Goal: Task Accomplishment & Management: Use online tool/utility

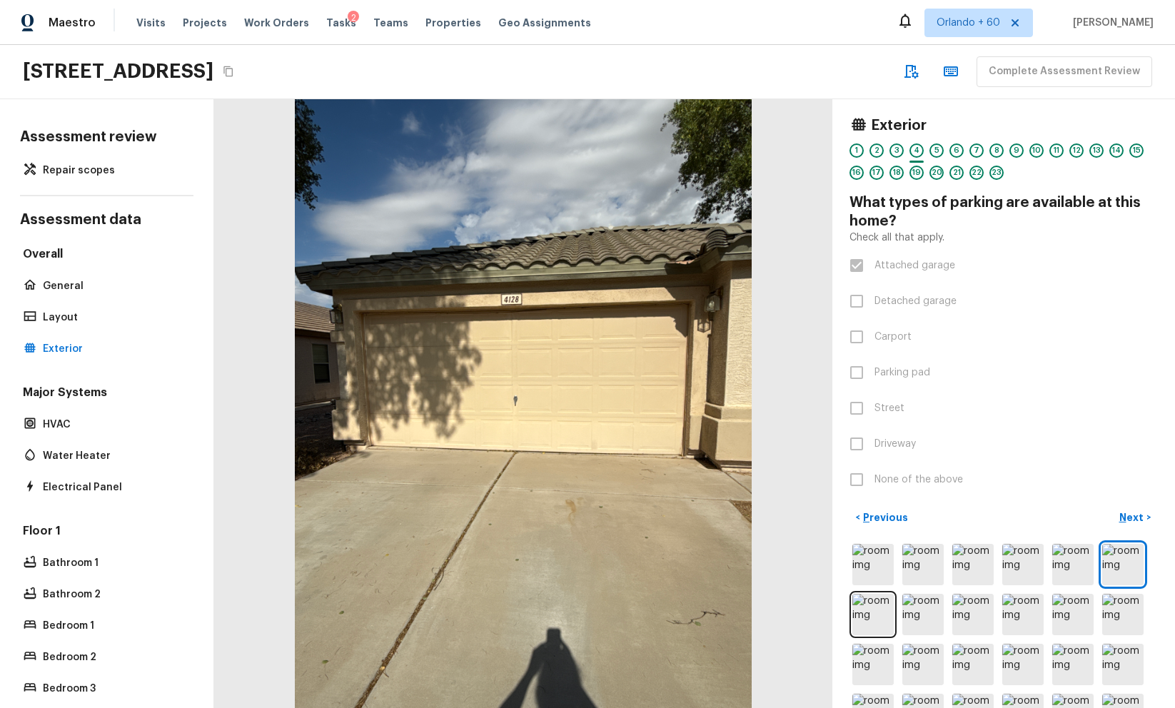
click at [746, 16] on div "Maestro Visits Projects Work Orders Tasks 2 Teams Properties Geo Assignments [G…" at bounding box center [587, 22] width 1175 height 45
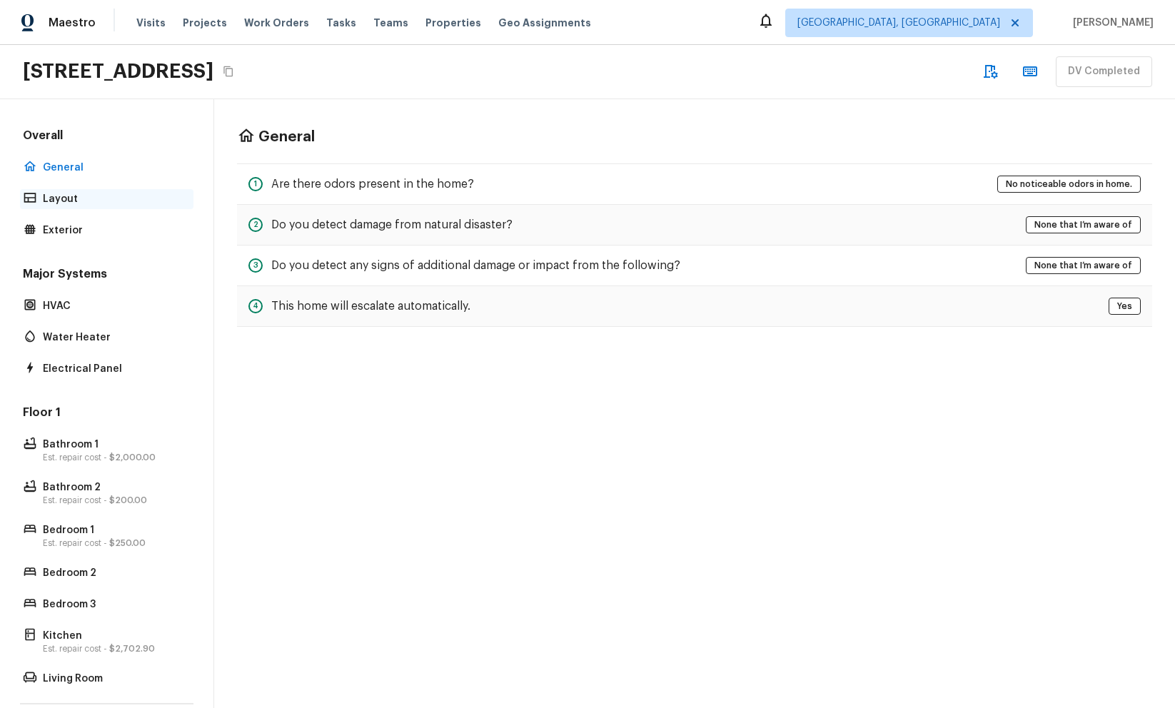
click at [144, 197] on p "Layout" at bounding box center [114, 199] width 142 height 14
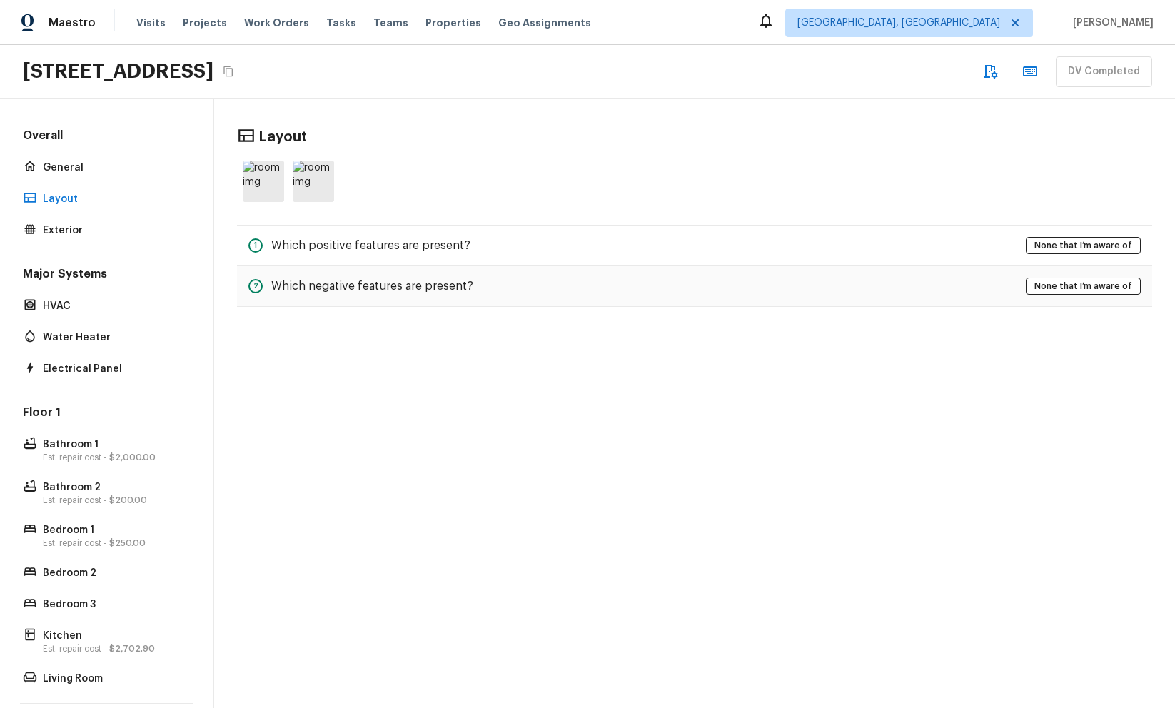
scroll to position [104, 0]
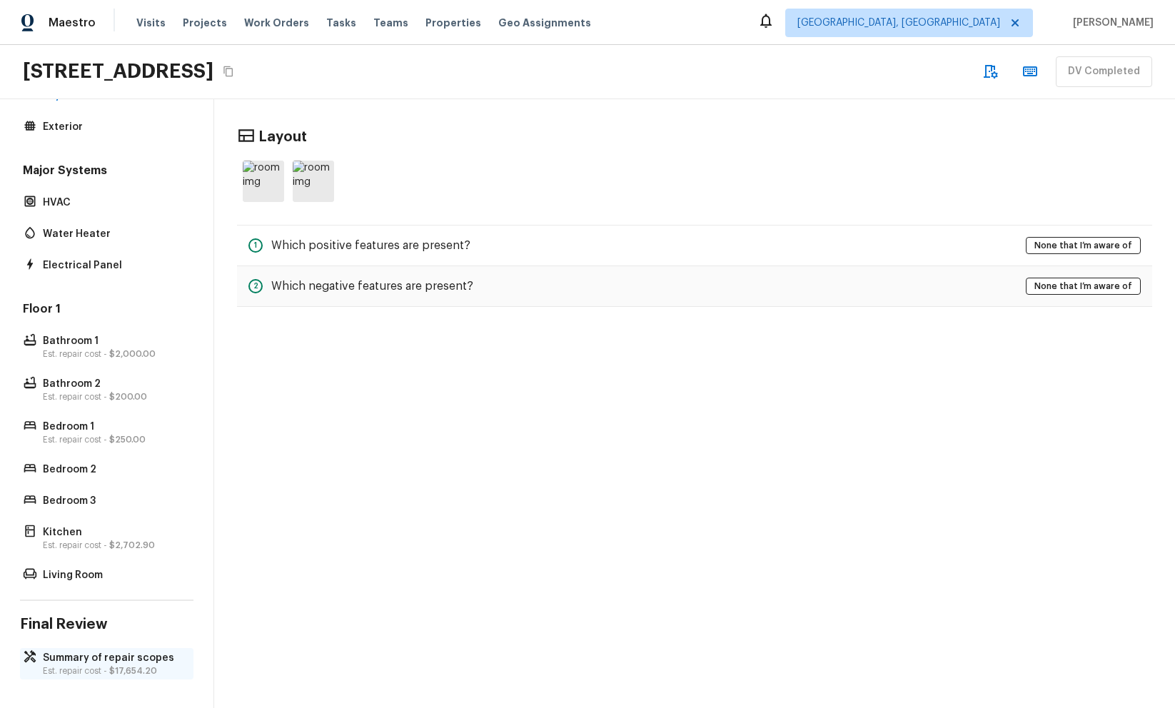
click at [24, 672] on div "Summary of repair scopes Est. repair cost - $17,654.20" at bounding box center [106, 663] width 173 height 31
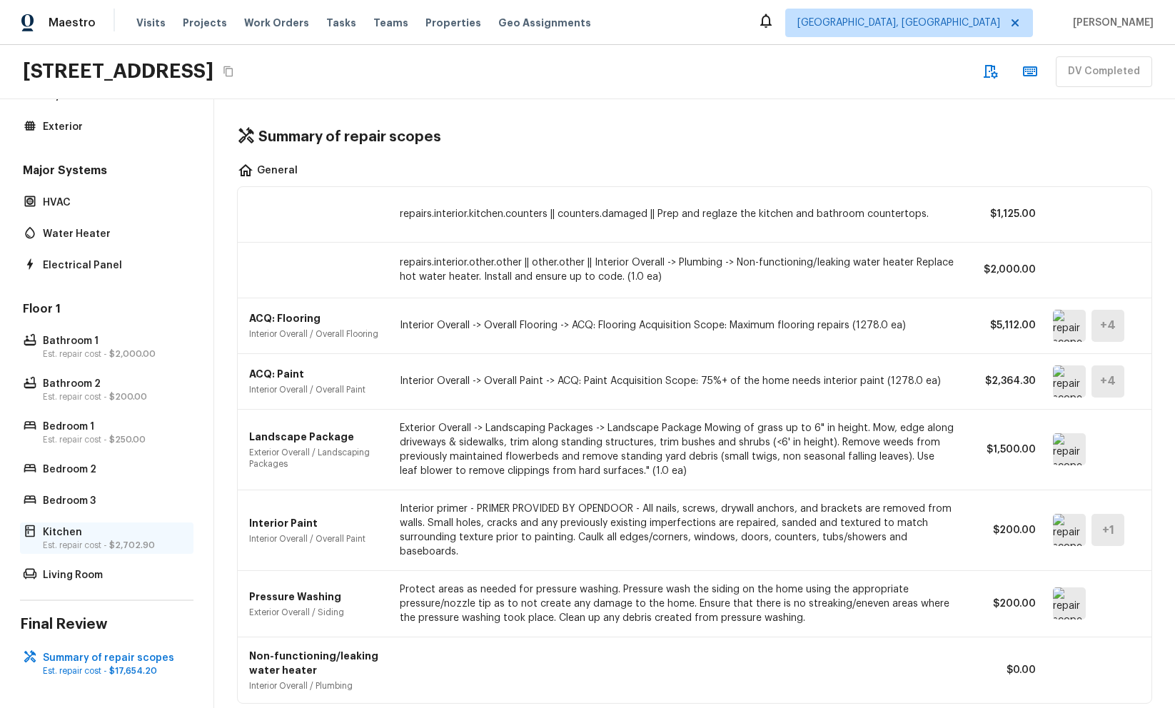
click at [101, 540] on p "Est. repair cost - $2,702.90" at bounding box center [114, 545] width 142 height 11
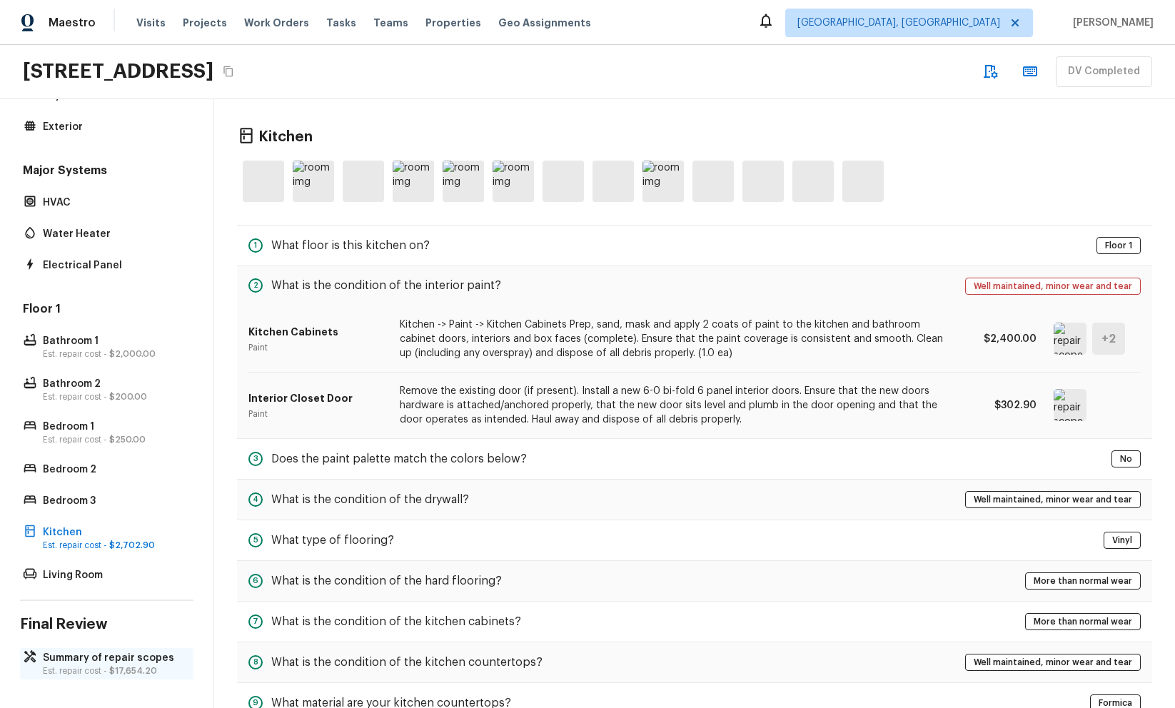
click at [133, 676] on div "Summary of repair scopes Est. repair cost - $17,654.20" at bounding box center [106, 663] width 173 height 31
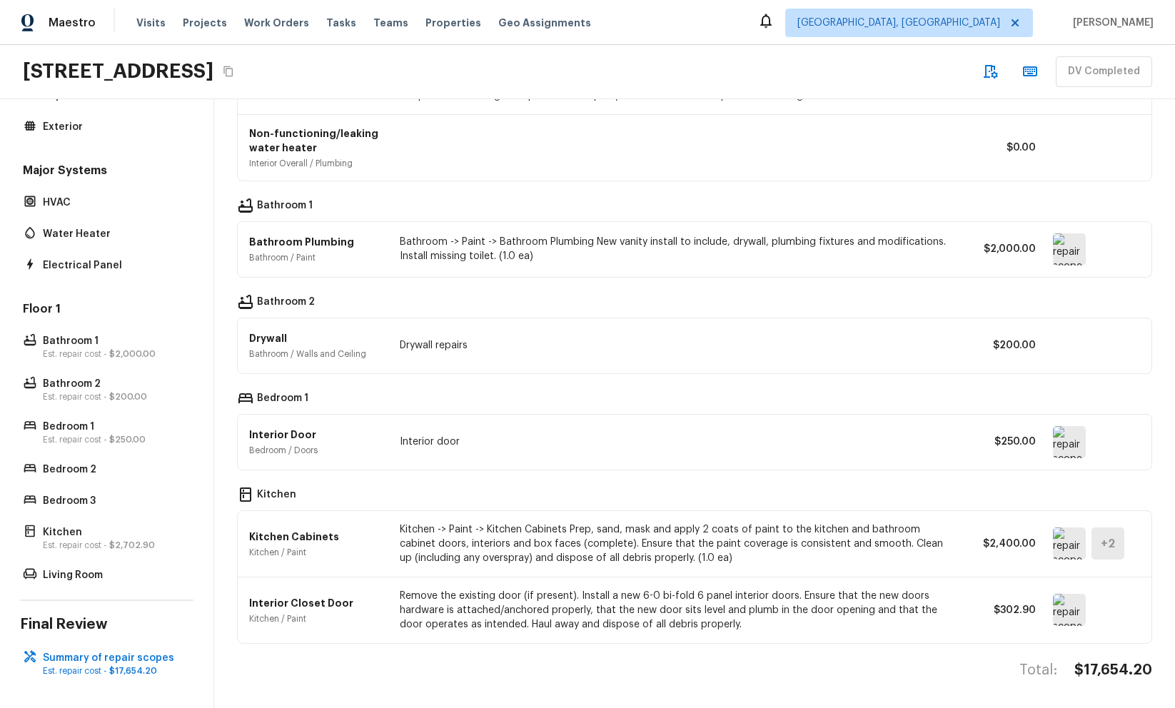
scroll to position [0, 0]
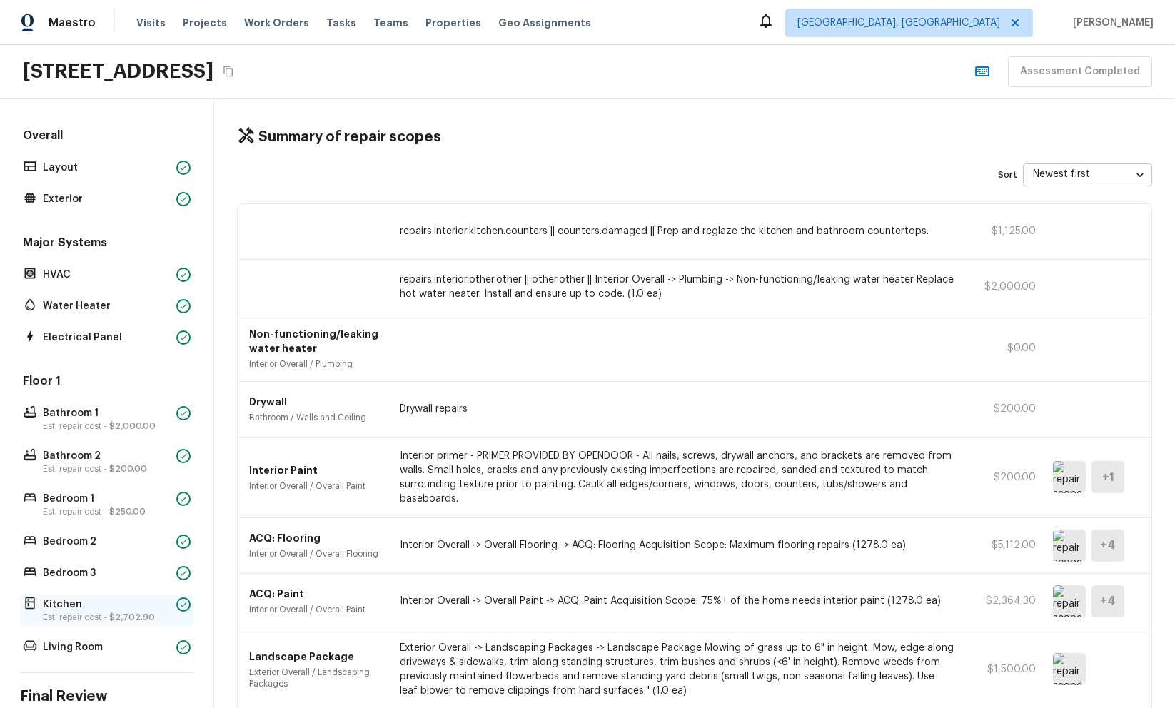
click at [61, 605] on p "Kitchen" at bounding box center [107, 604] width 128 height 14
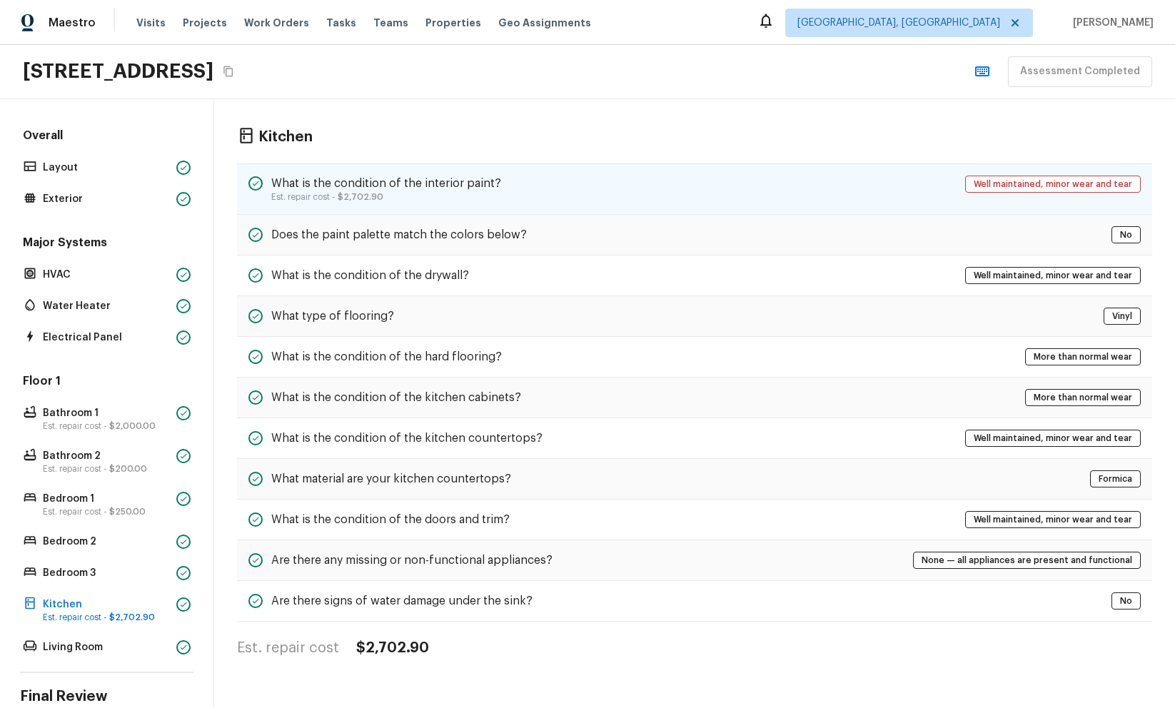
click at [600, 196] on div "What is the condition of the interior paint? Est. repair cost - $2,702.90 Well …" at bounding box center [694, 188] width 915 height 51
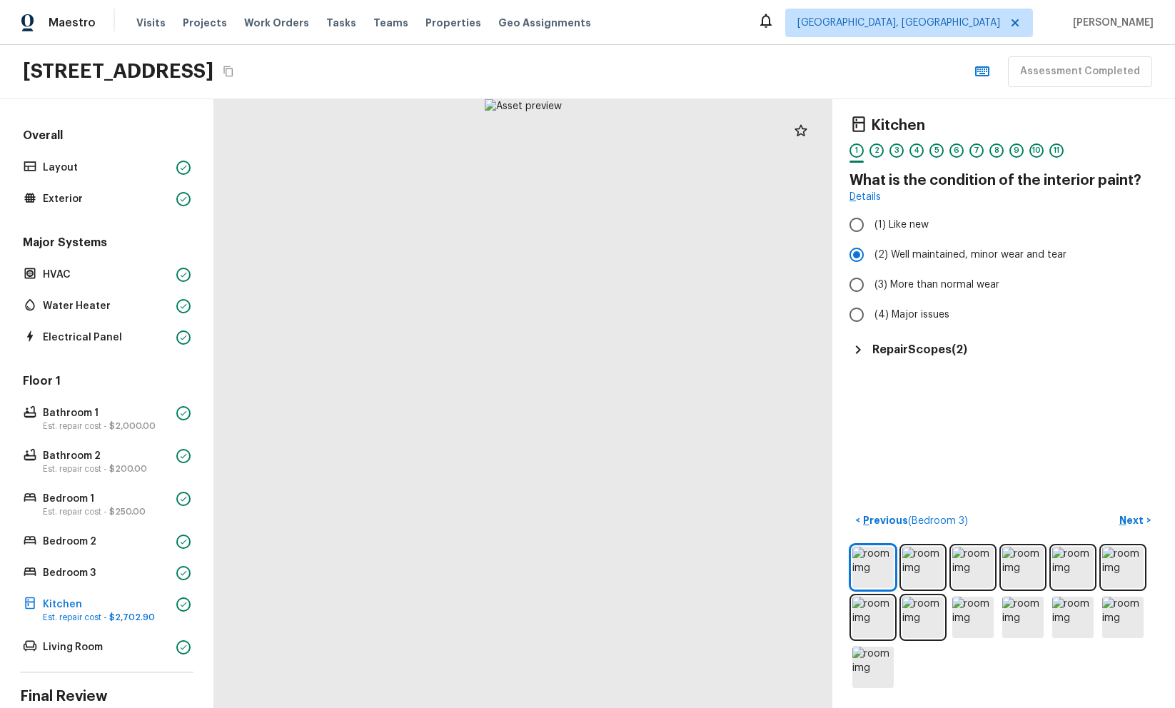
click at [893, 344] on h5 "Repair Scopes ( 2 )" at bounding box center [919, 350] width 95 height 16
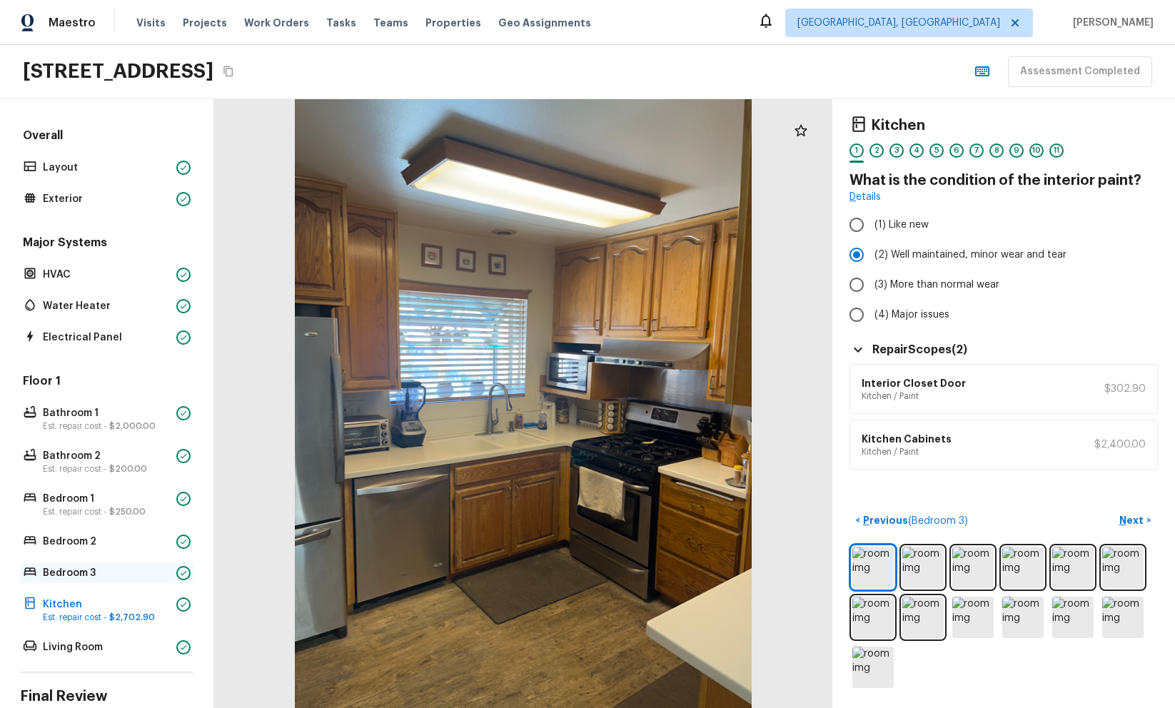
scroll to position [106, 0]
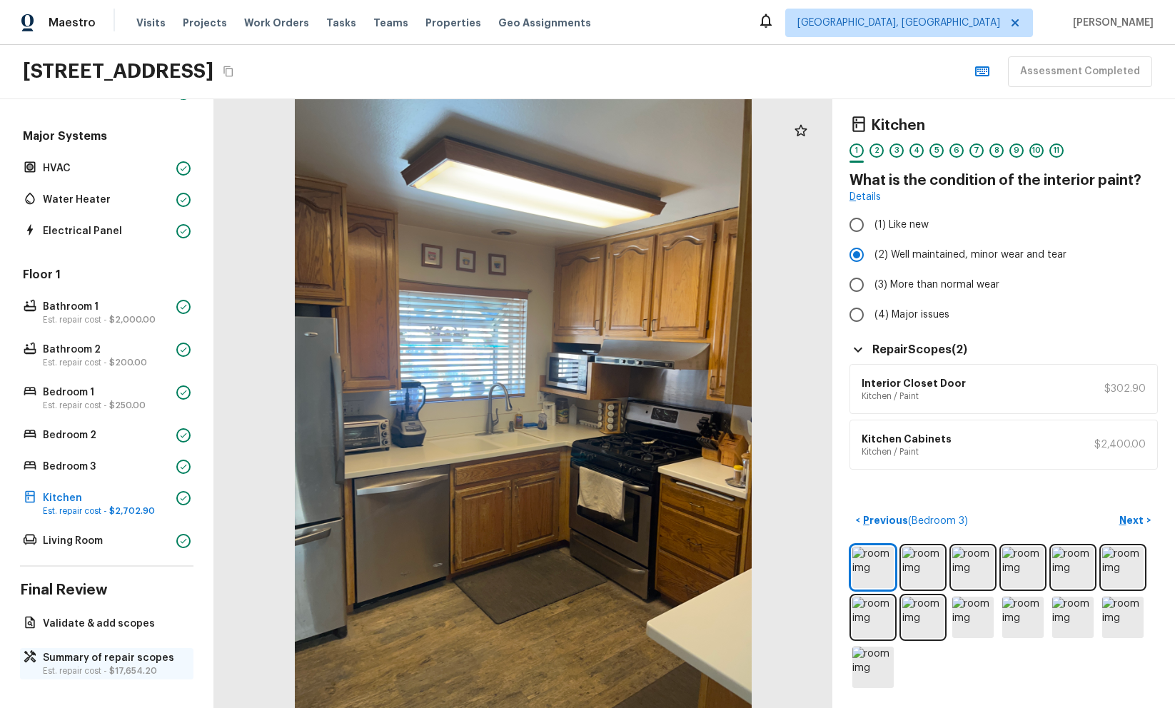
click at [99, 660] on p "Summary of repair scopes" at bounding box center [114, 658] width 142 height 14
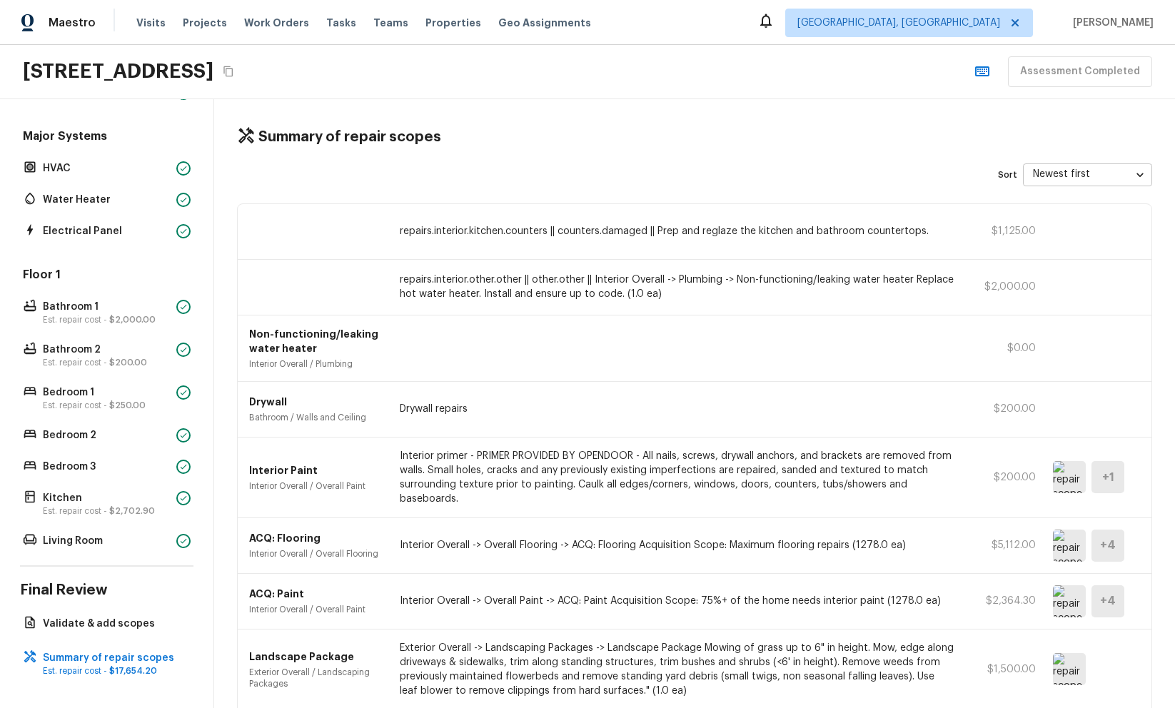
scroll to position [0, 0]
